Goal: Browse casually

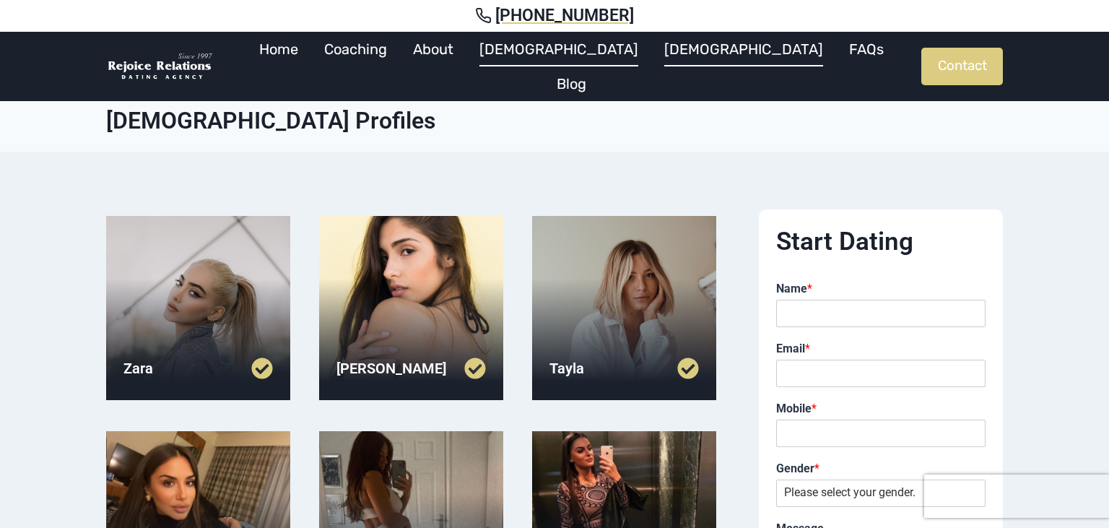
click at [651, 53] on link "[DEMOGRAPHIC_DATA]" at bounding box center [743, 49] width 185 height 35
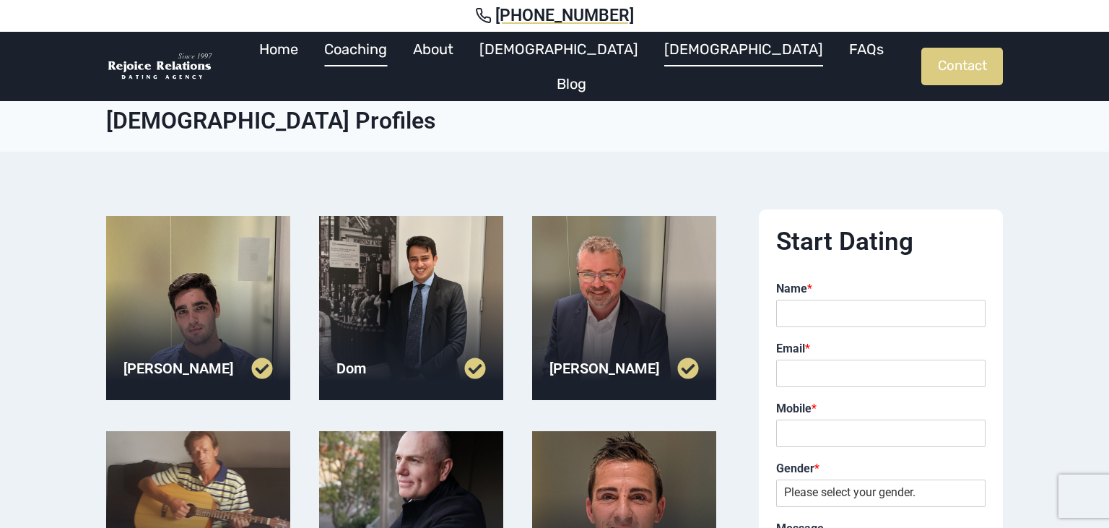
click at [400, 48] on link "Coaching" at bounding box center [355, 49] width 89 height 35
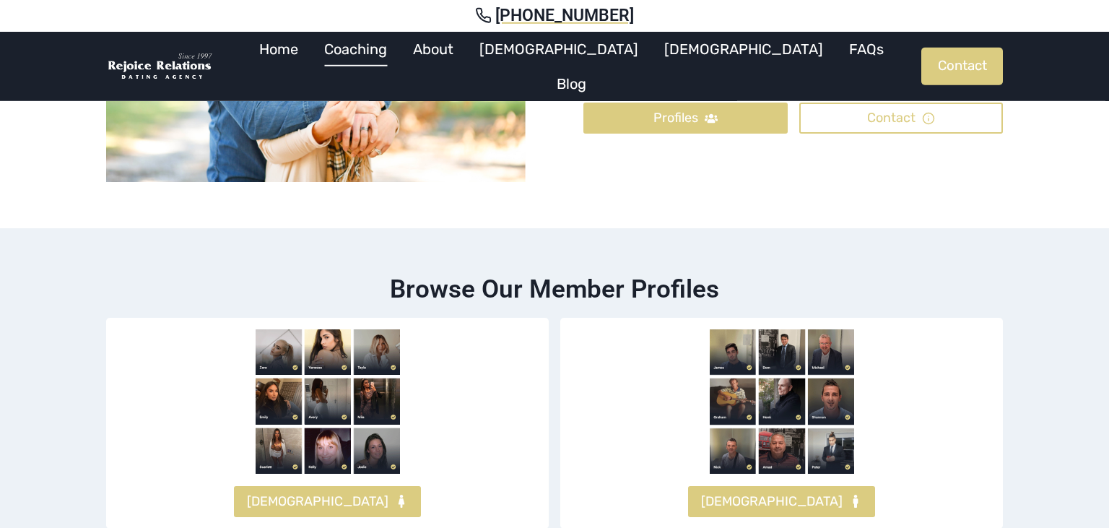
scroll to position [909, 0]
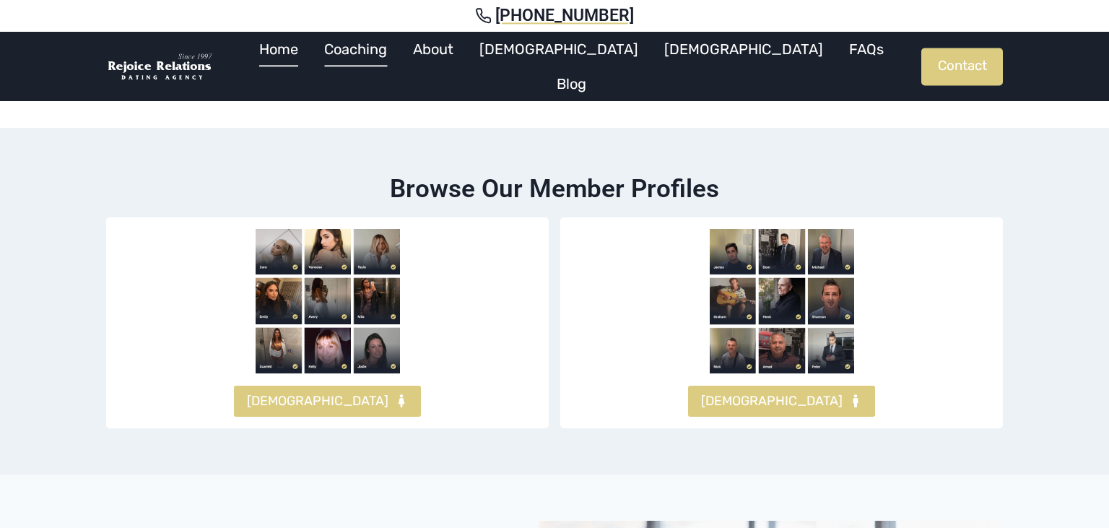
click at [311, 61] on link "Home" at bounding box center [278, 49] width 65 height 35
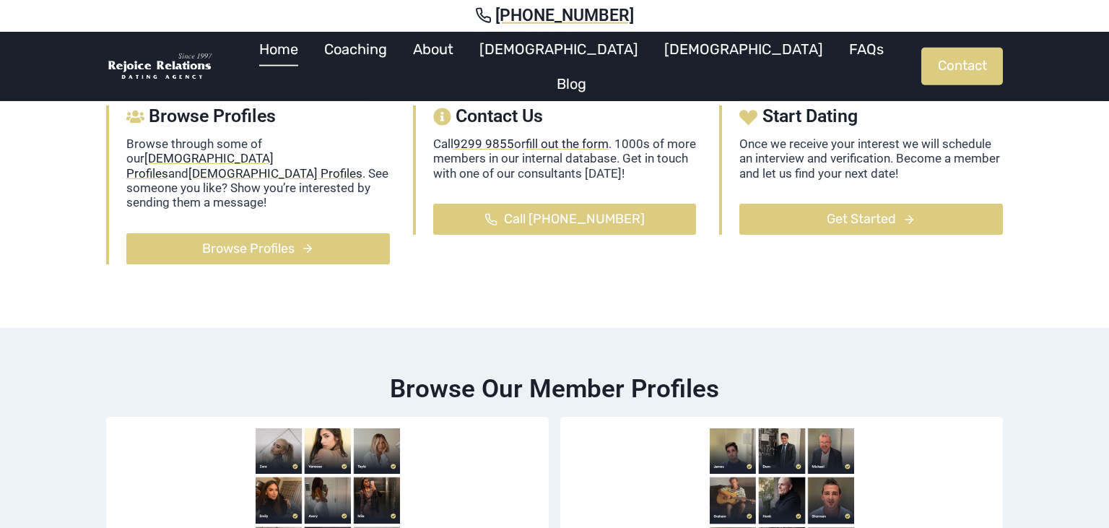
scroll to position [457, 0]
